Goal: Task Accomplishment & Management: Use online tool/utility

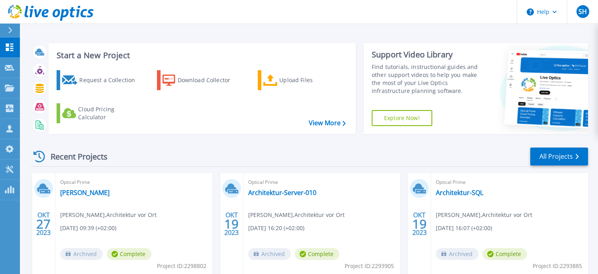
click at [6, 28] on button at bounding box center [10, 31] width 20 height 14
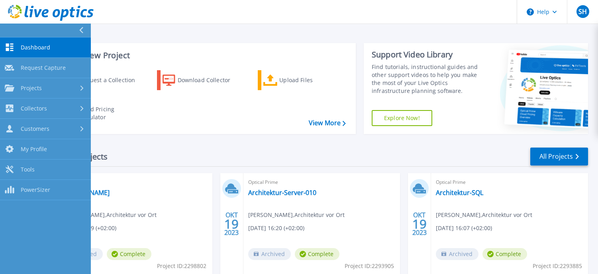
click at [31, 42] on link "Dashboard Dashboard" at bounding box center [45, 47] width 91 height 20
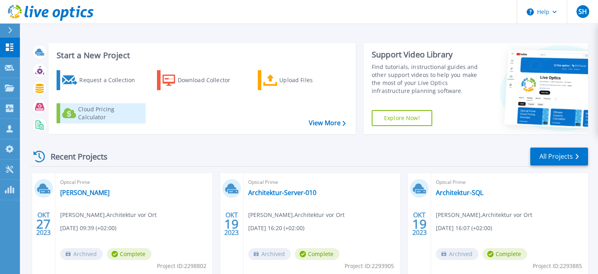
click at [116, 112] on div "Cloud Pricing Calculator" at bounding box center [110, 113] width 64 height 16
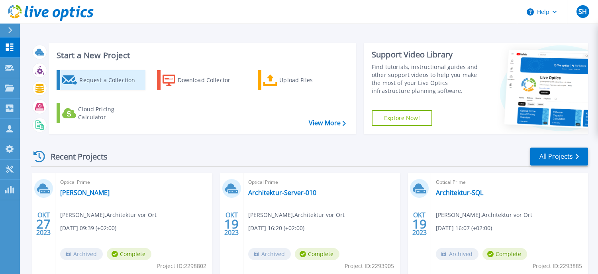
click at [99, 75] on div "Request a Collection" at bounding box center [111, 80] width 64 height 16
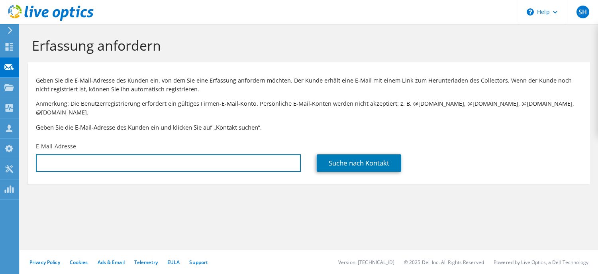
type input "[PERSON_NAME][EMAIL_ADDRESS][DOMAIN_NAME]"
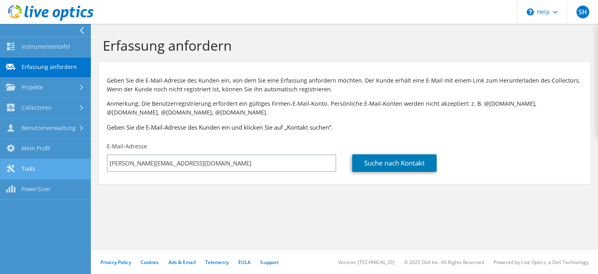
click at [40, 167] on link "Tools" at bounding box center [45, 169] width 91 height 20
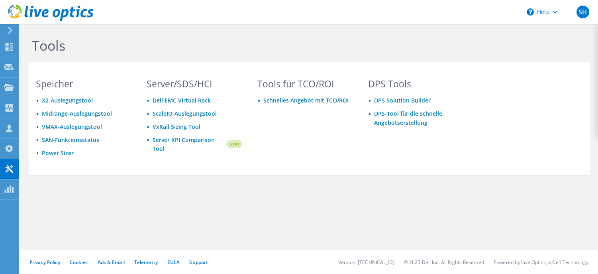
click at [305, 98] on link "Schnelles Angebot mit TCO/ROI" at bounding box center [305, 100] width 85 height 8
